Goal: Information Seeking & Learning: Learn about a topic

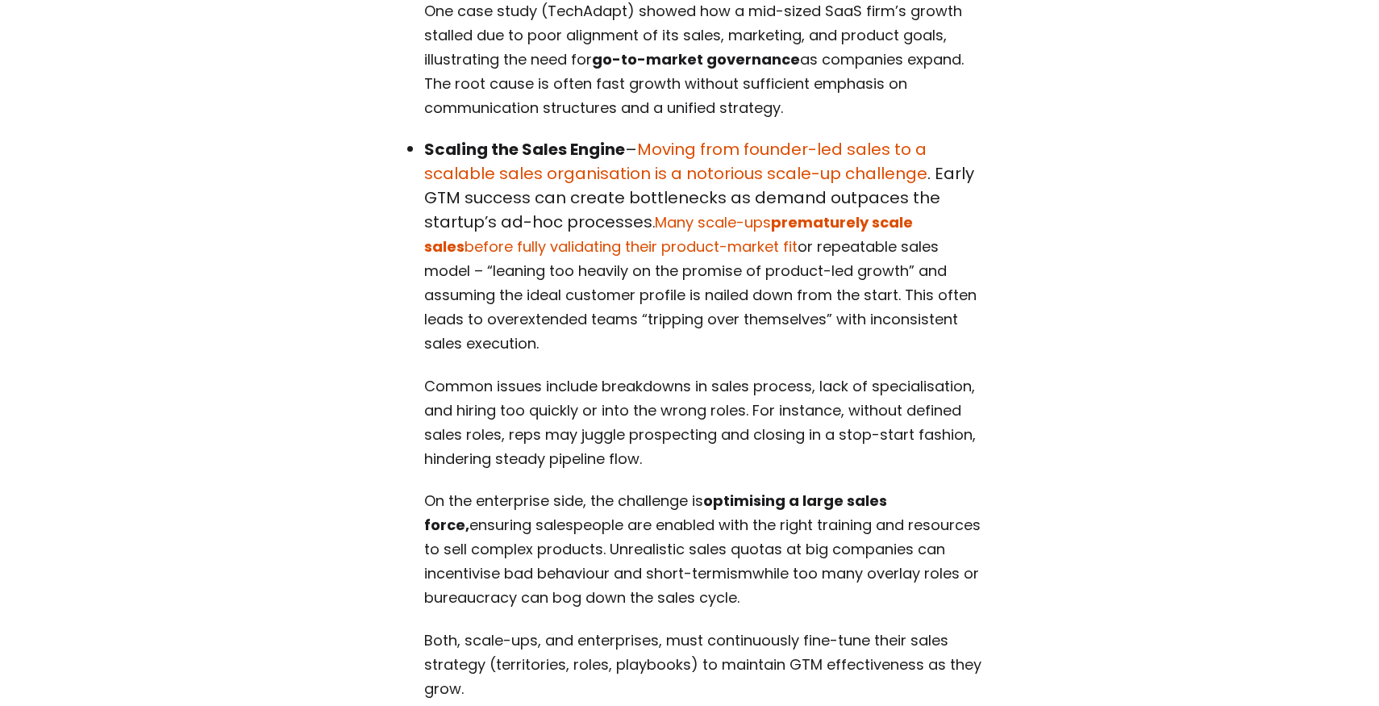
scroll to position [3412, 0]
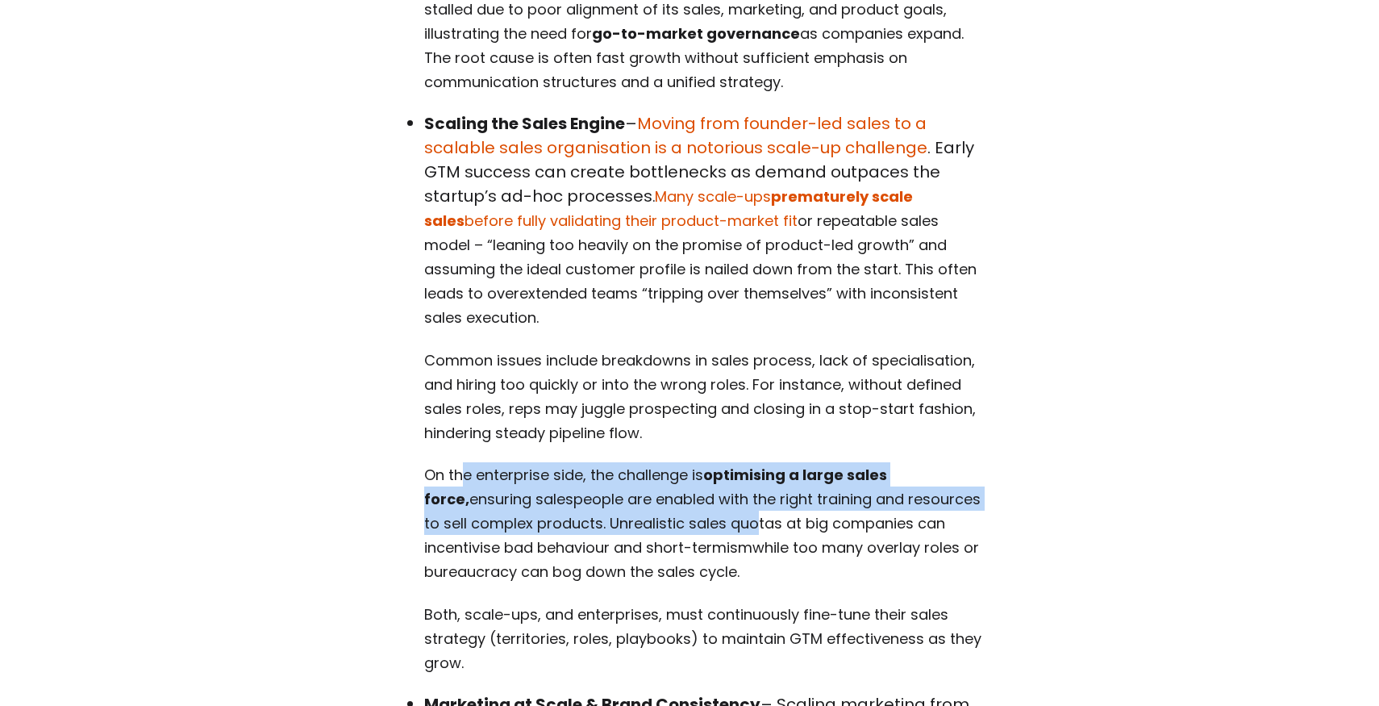
drag, startPoint x: 462, startPoint y: 376, endPoint x: 740, endPoint y: 428, distance: 283.1
click at [740, 462] on p "On the enterprise side, the challenge is optimising a large sales force, ensuri…" at bounding box center [704, 522] width 560 height 121
click at [740, 489] on span "ensuring salespeople are enabled with the right training and resources to sell …" at bounding box center [702, 523] width 556 height 69
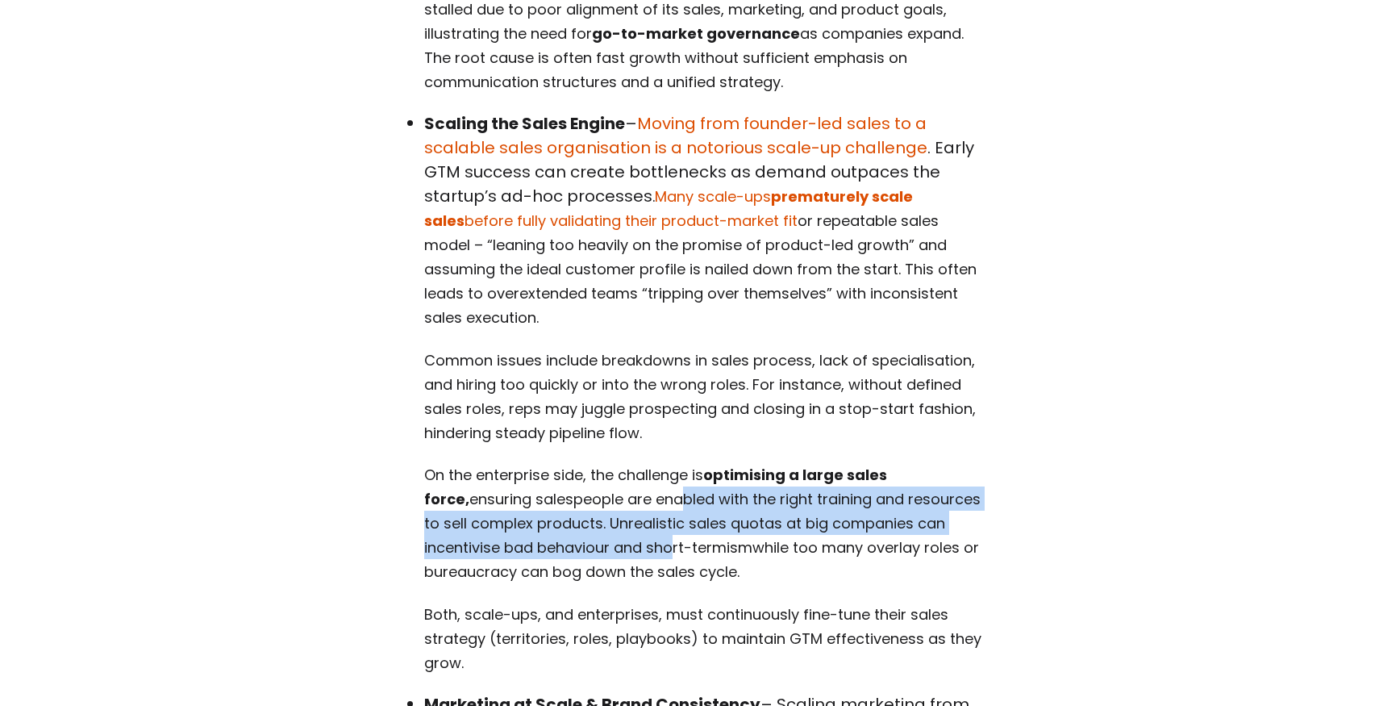
drag, startPoint x: 625, startPoint y: 402, endPoint x: 661, endPoint y: 450, distance: 60.5
click at [661, 489] on span "ensuring salespeople are enabled with the right training and resources to sell …" at bounding box center [702, 523] width 556 height 69
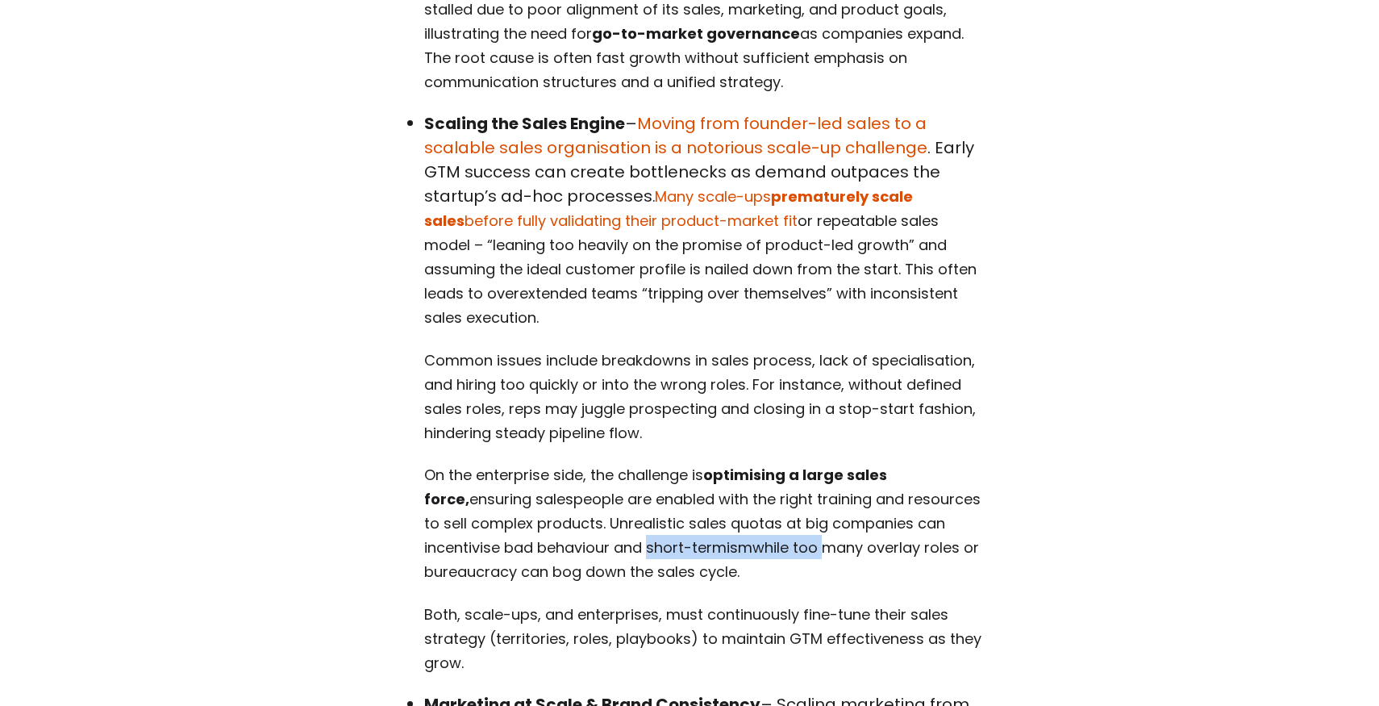
drag, startPoint x: 645, startPoint y: 450, endPoint x: 824, endPoint y: 450, distance: 179.0
click at [824, 462] on p "On the enterprise side, the challenge is optimising a large sales force, ensuri…" at bounding box center [704, 522] width 560 height 121
click at [824, 537] on span "while too many overlay roles or bureaucracy can bog down the sales cycle." at bounding box center [701, 559] width 555 height 44
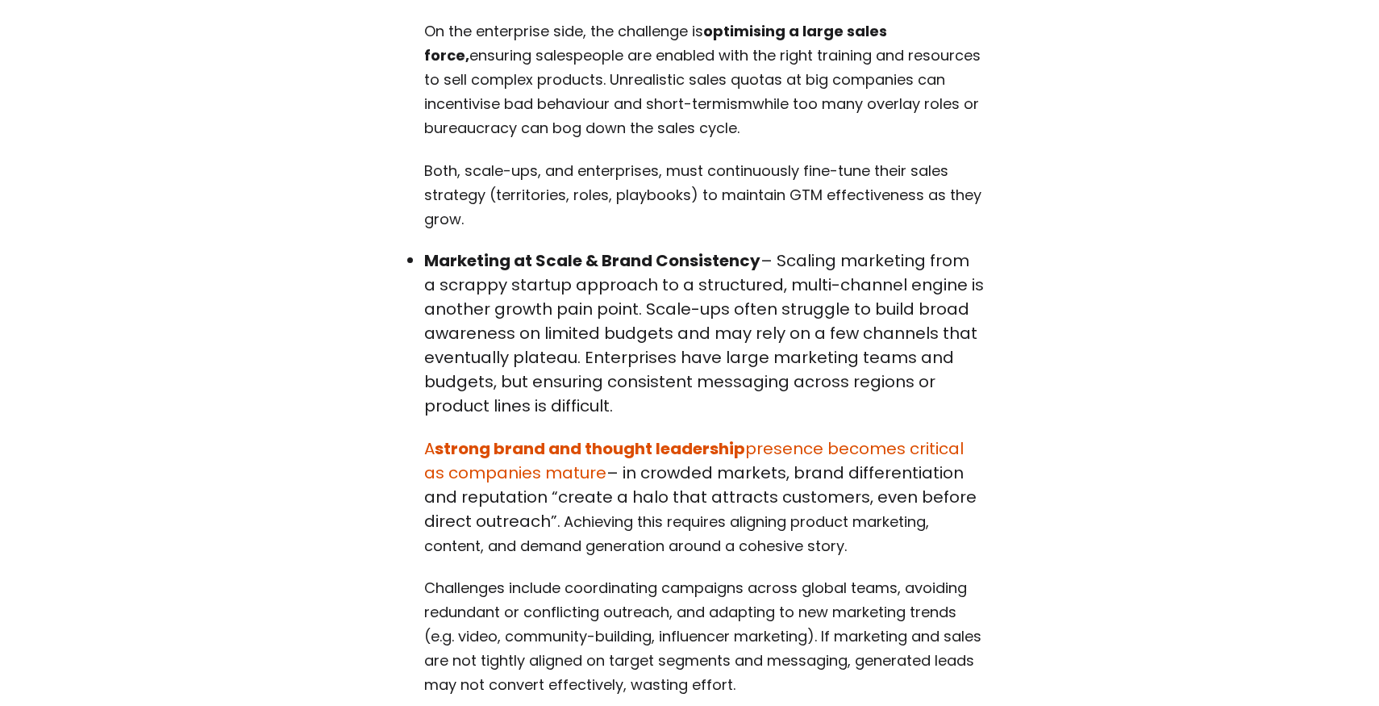
scroll to position [3856, 0]
